Goal: Transaction & Acquisition: Obtain resource

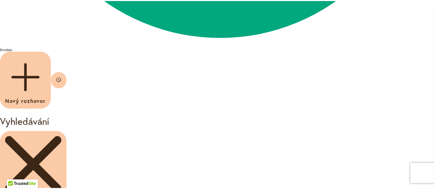
scroll to position [576, 0]
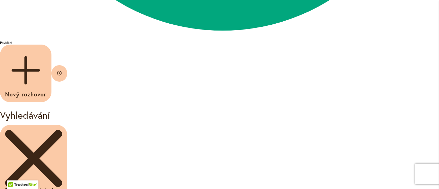
type textarea "*"
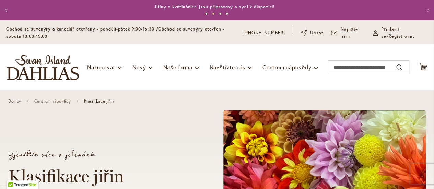
scroll to position [13, 0]
click at [415, 155] on span at bounding box center [324, 191] width 203 height 163
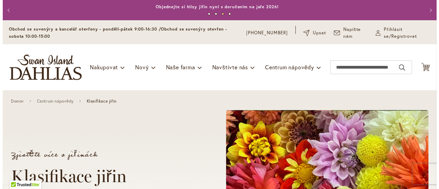
scroll to position [0, 0]
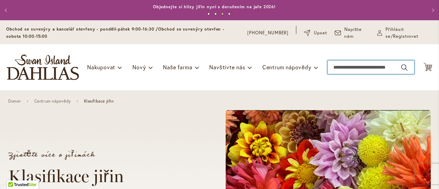
click at [355, 66] on input "Vyhledávání" at bounding box center [371, 67] width 87 height 14
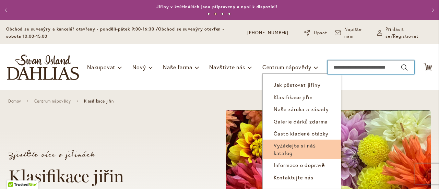
click at [281, 149] on link "Vyžádejte si náš katalog" at bounding box center [302, 150] width 78 height 20
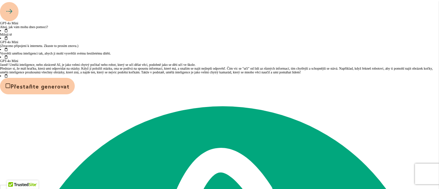
scroll to position [892, 0]
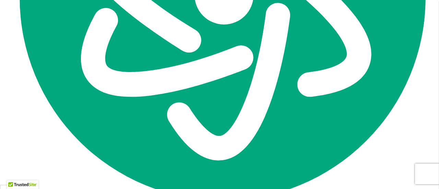
scroll to position [412, 0]
